Goal: Task Accomplishment & Management: Manage account settings

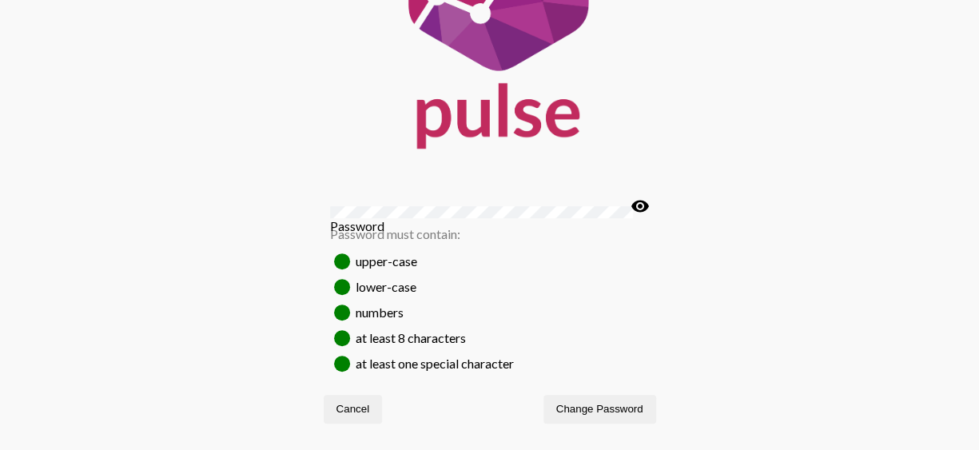
scroll to position [164, 0]
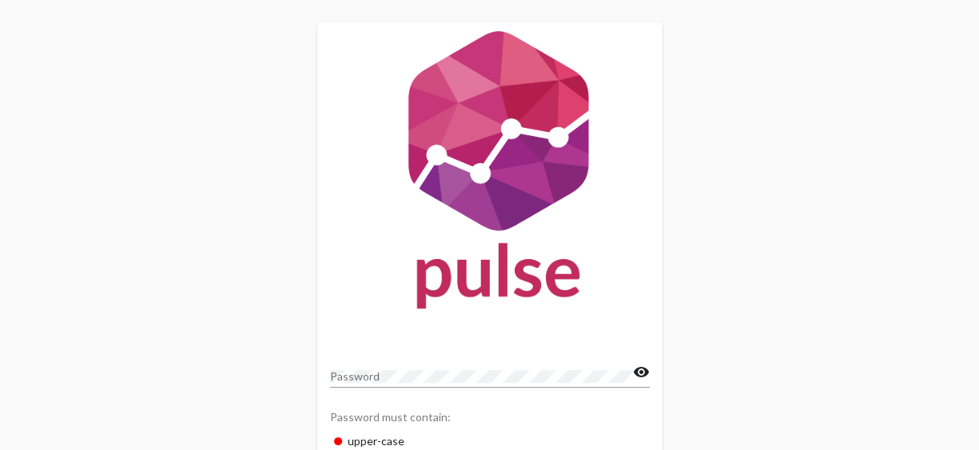
click at [625, 412] on div "Password must contain:" at bounding box center [490, 416] width 320 height 28
click at [638, 375] on mat-icon "visibility" at bounding box center [641, 372] width 17 height 19
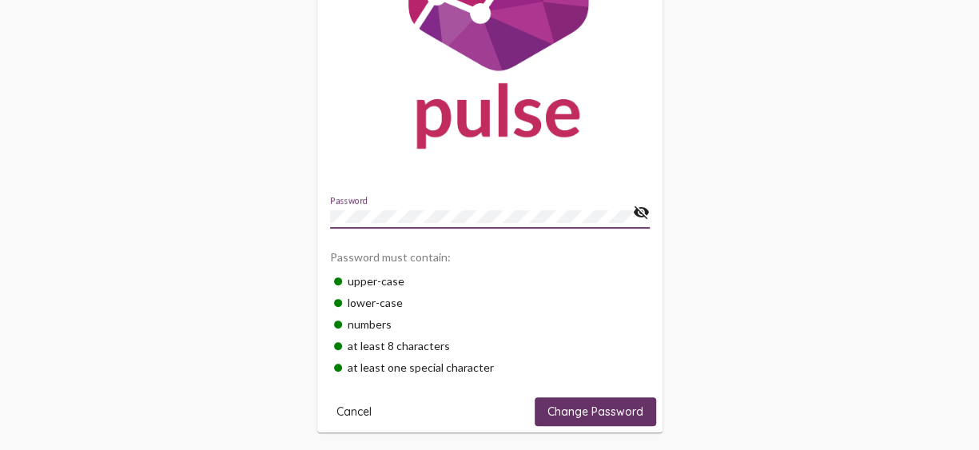
click at [621, 407] on span "Change Password" at bounding box center [595, 411] width 96 height 14
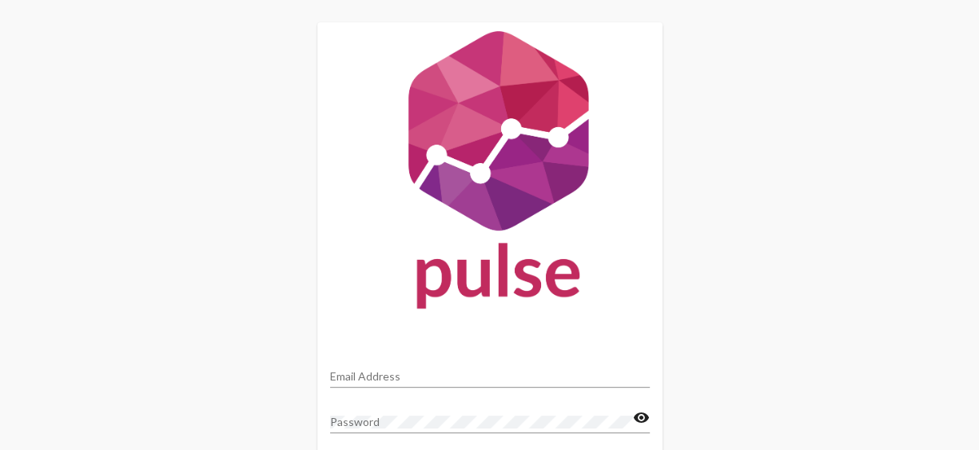
click at [393, 379] on input "Email Address" at bounding box center [490, 376] width 320 height 13
type input "[PERSON_NAME][EMAIL_ADDRESS][DOMAIN_NAME]"
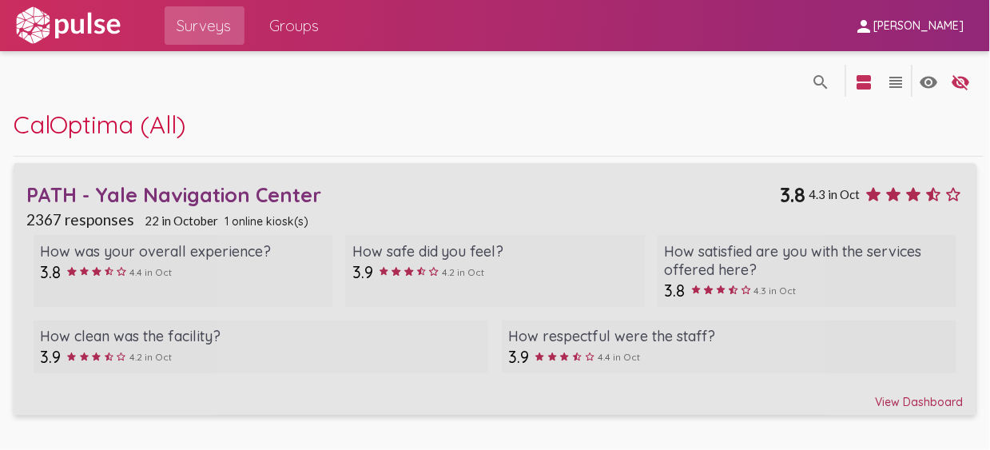
click at [925, 395] on div "View Dashboard" at bounding box center [494, 394] width 936 height 29
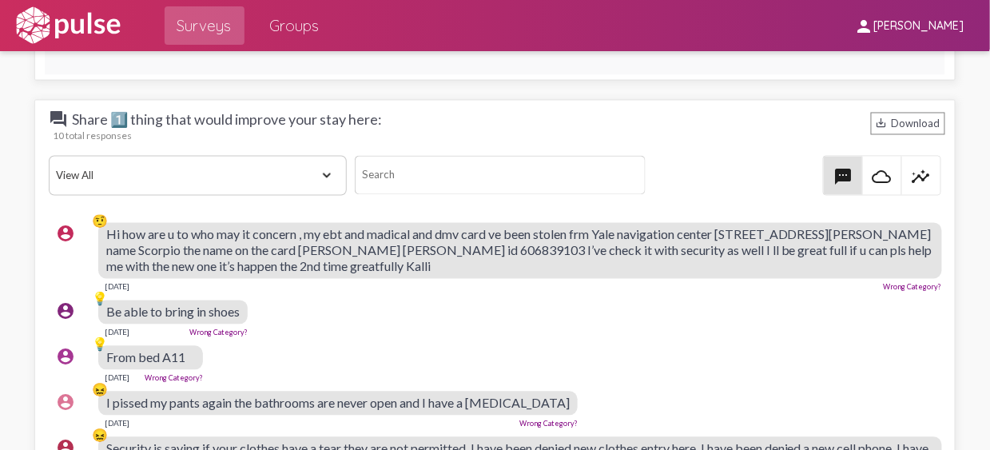
scroll to position [2397, 0]
